Goal: Task Accomplishment & Management: Manage account settings

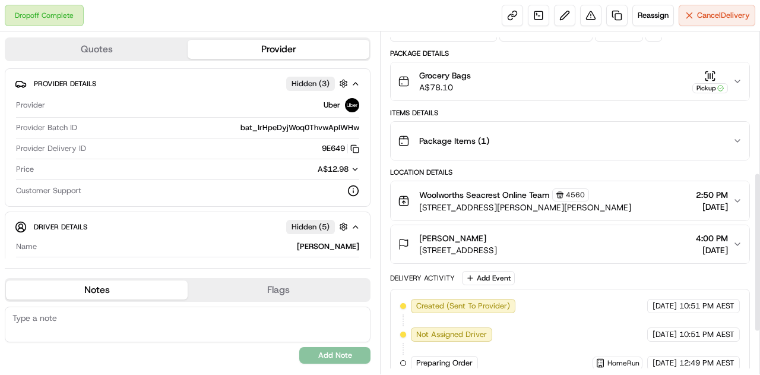
scroll to position [76, 0]
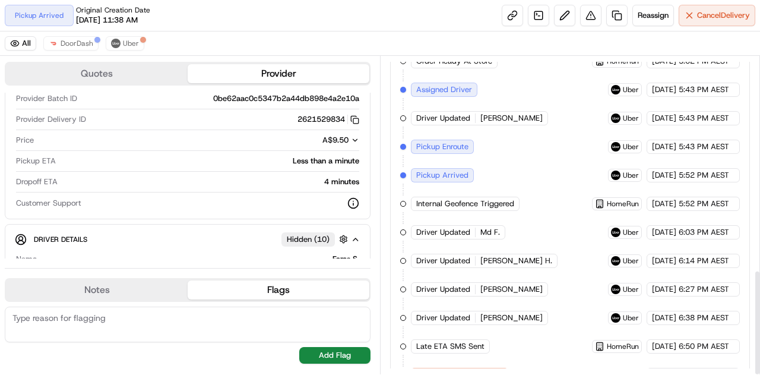
scroll to position [642, 0]
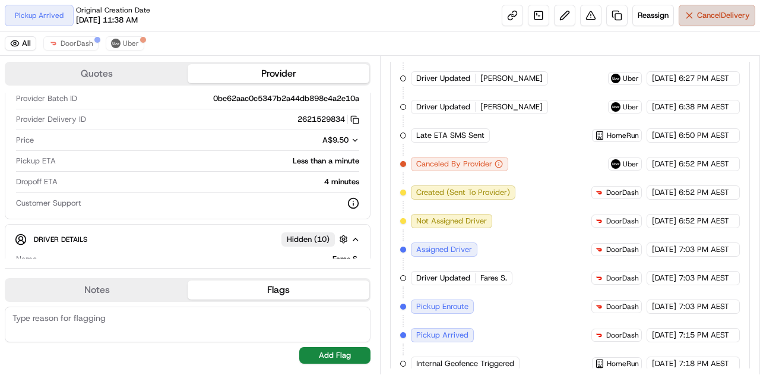
click at [697, 23] on button "Cancel Delivery" at bounding box center [717, 15] width 77 height 21
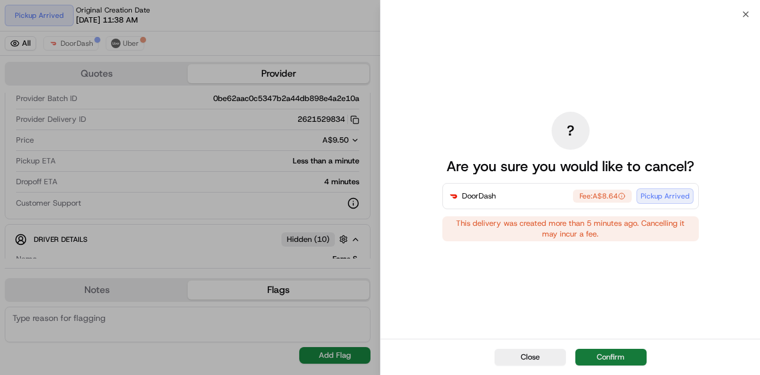
click at [622, 356] on button "Confirm" at bounding box center [610, 357] width 71 height 17
